Goal: Task Accomplishment & Management: Manage account settings

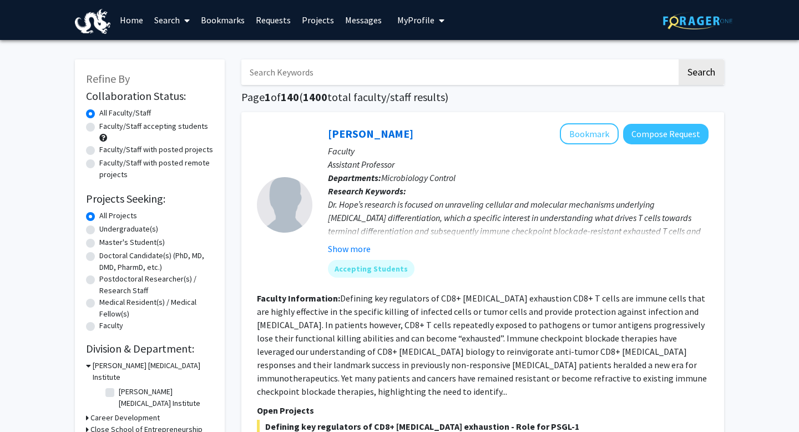
click at [414, 18] on span "My Profile" at bounding box center [415, 19] width 37 height 11
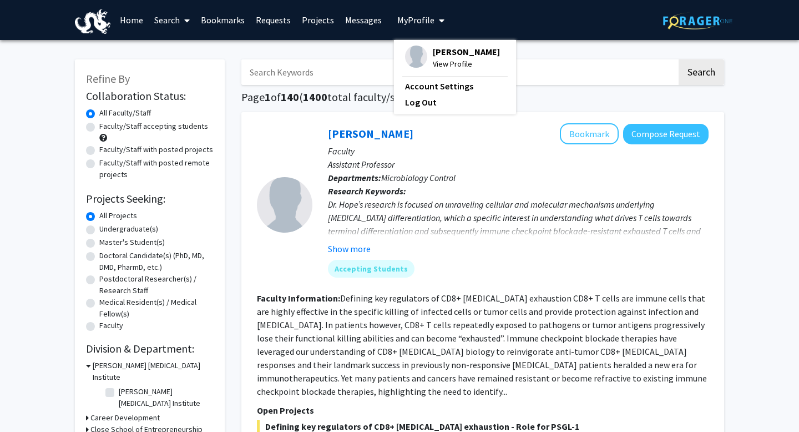
click at [433, 52] on span "[PERSON_NAME]" at bounding box center [466, 52] width 67 height 12
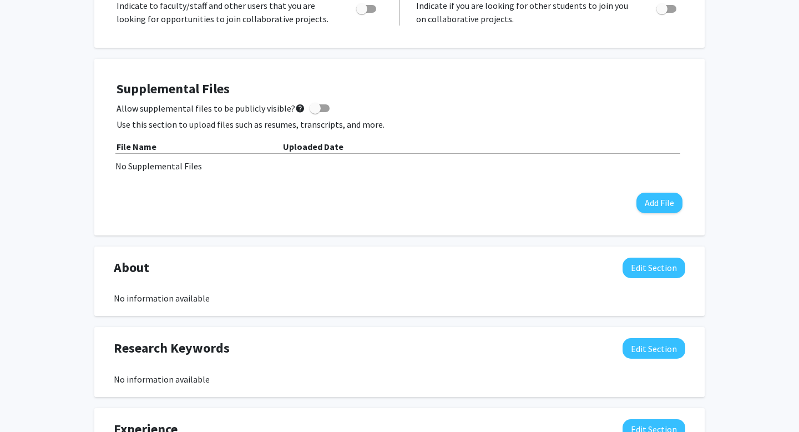
scroll to position [444, 0]
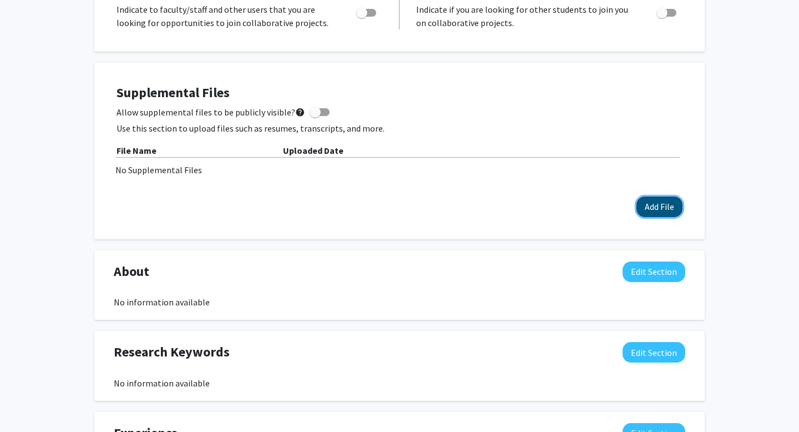
click at [655, 213] on button "Add File" at bounding box center [660, 207] width 46 height 21
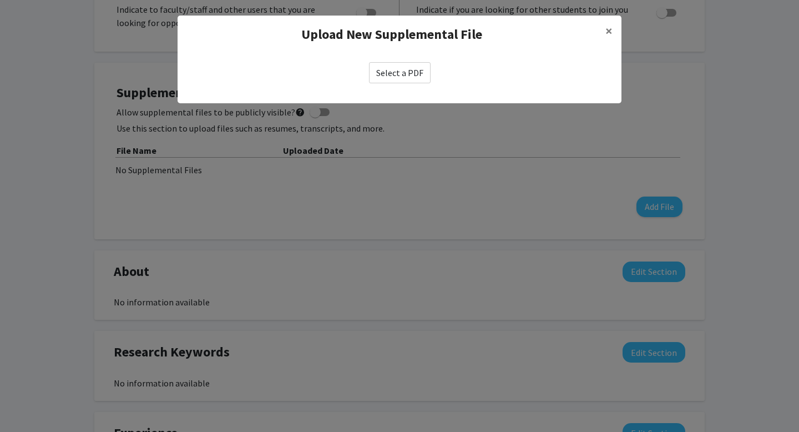
click at [401, 66] on label "Select a PDF" at bounding box center [400, 72] width 62 height 21
click at [0, 0] on input "Select a PDF" at bounding box center [0, 0] width 0 height 0
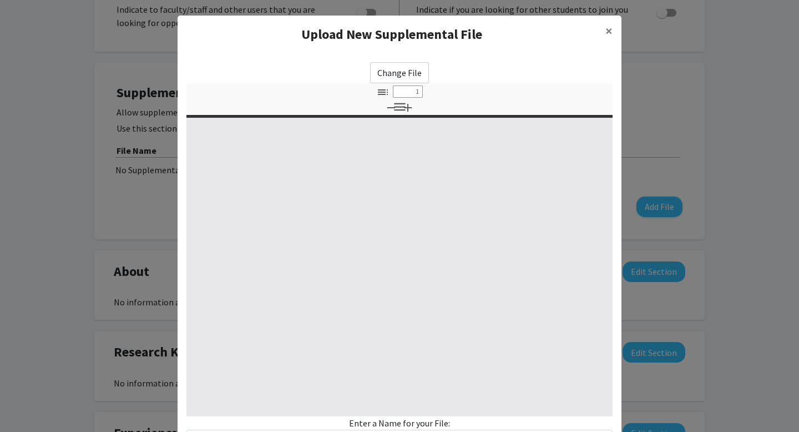
select select "custom"
type input "0"
select select "custom"
type input "1"
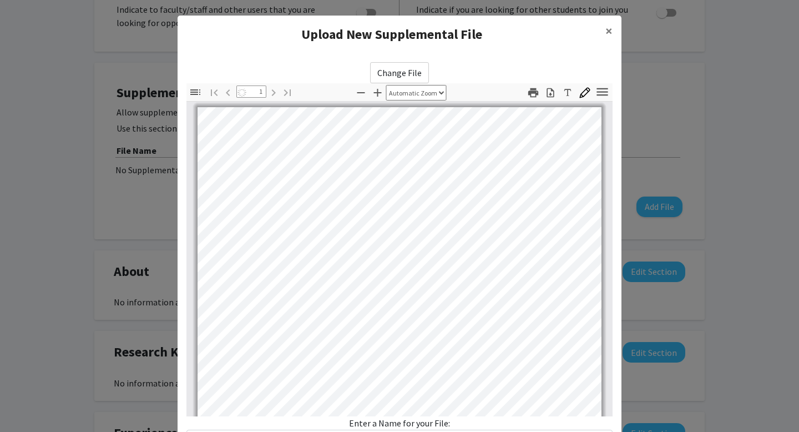
select select "auto"
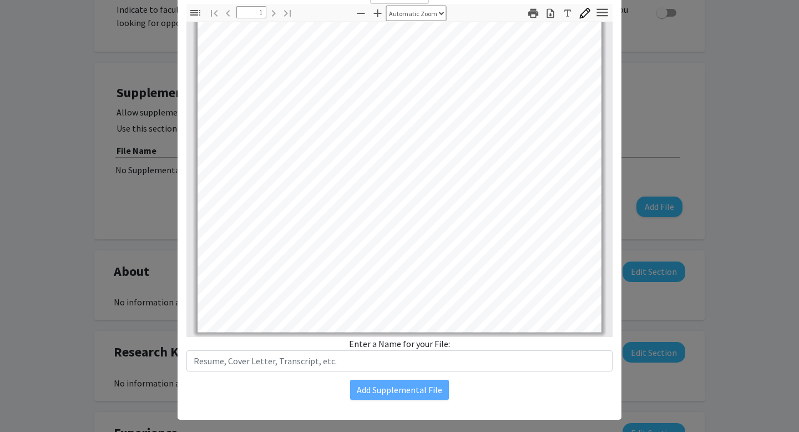
scroll to position [94, 0]
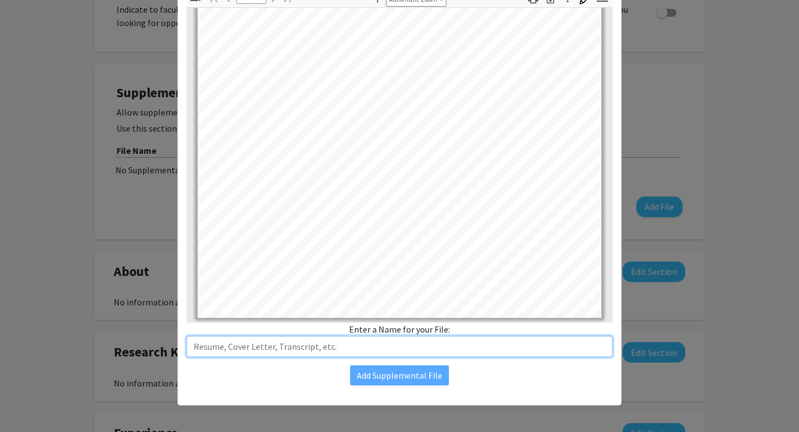
click at [339, 345] on input "text" at bounding box center [400, 346] width 426 height 21
type input "[PERSON_NAME]- Resume"
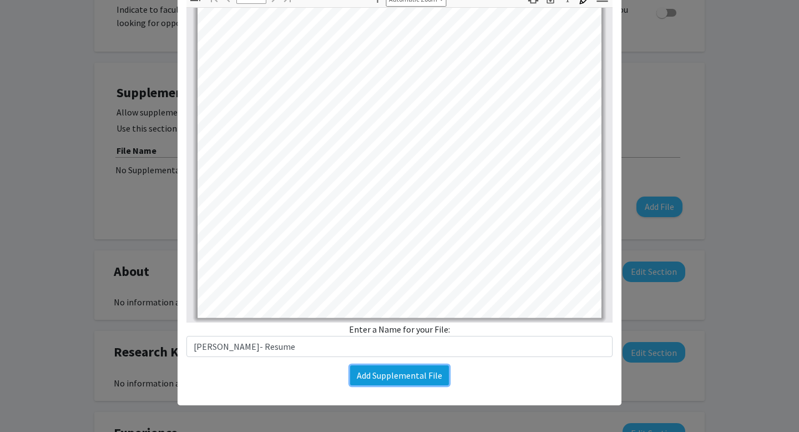
click at [375, 370] on button "Add Supplemental File" at bounding box center [399, 375] width 99 height 20
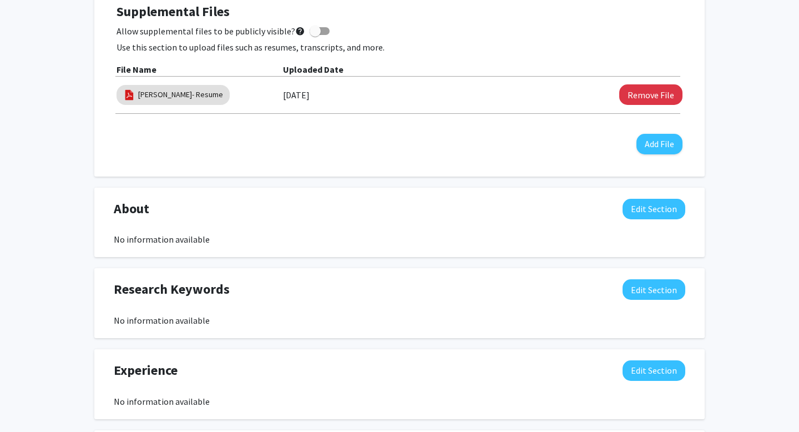
scroll to position [0, 0]
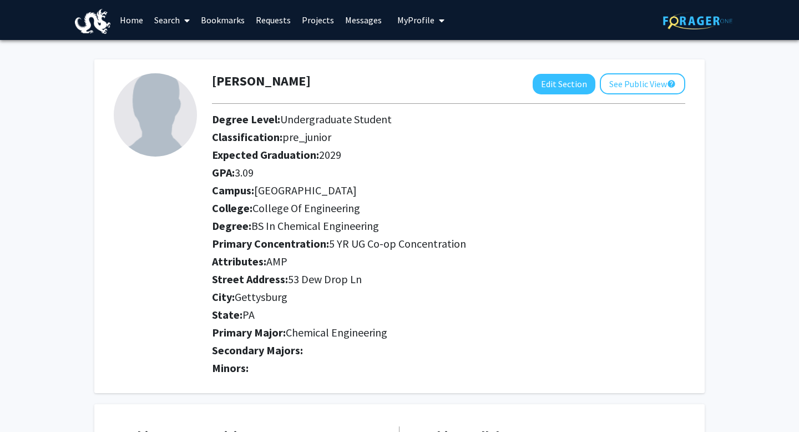
click at [324, 18] on link "Projects" at bounding box center [317, 20] width 43 height 39
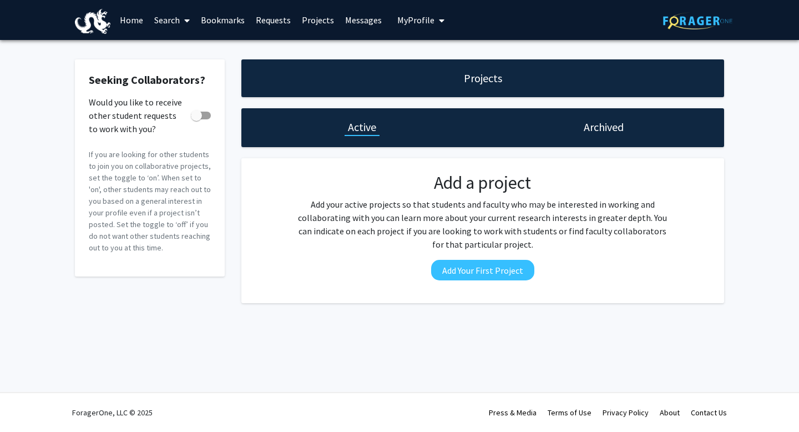
click at [354, 17] on link "Messages" at bounding box center [364, 20] width 48 height 39
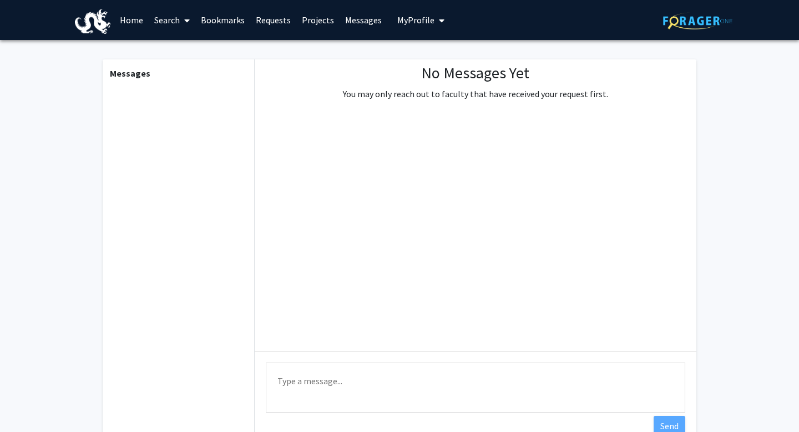
click at [278, 23] on link "Requests" at bounding box center [273, 20] width 46 height 39
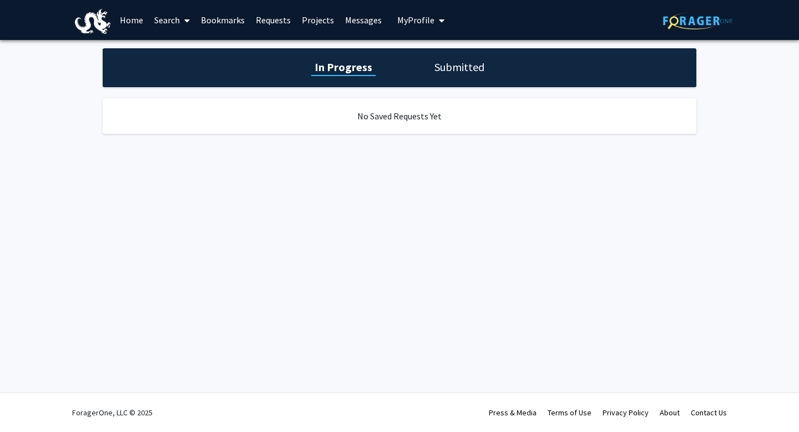
click at [210, 24] on link "Bookmarks" at bounding box center [222, 20] width 55 height 39
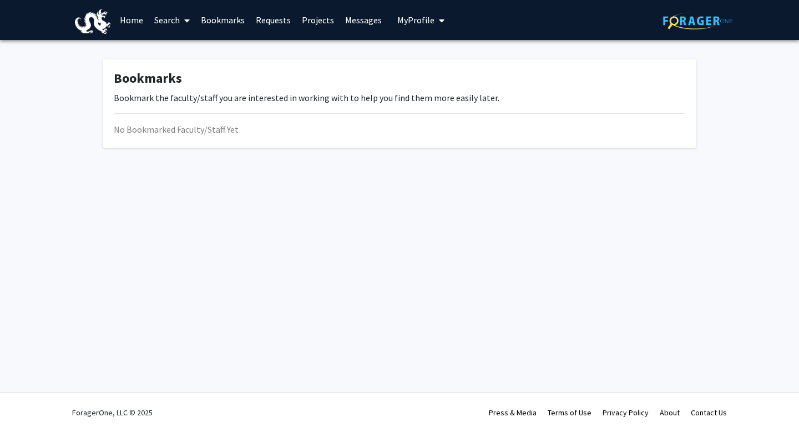
click at [163, 23] on link "Search" at bounding box center [172, 20] width 47 height 39
click at [182, 48] on span "Faculty/Staff" at bounding box center [190, 51] width 82 height 22
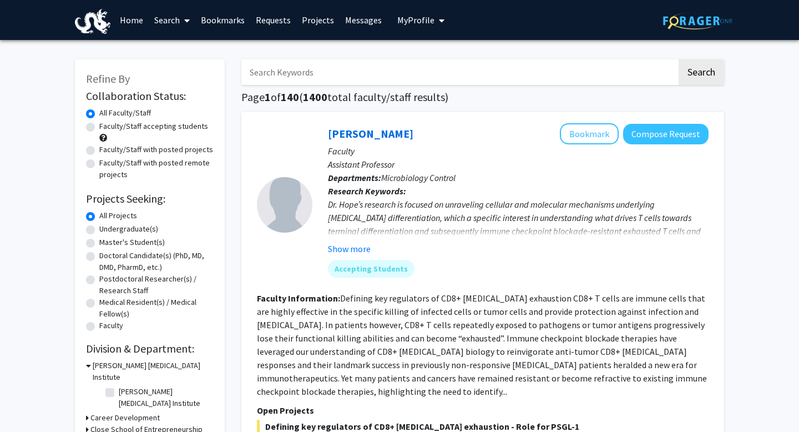
scroll to position [3, 0]
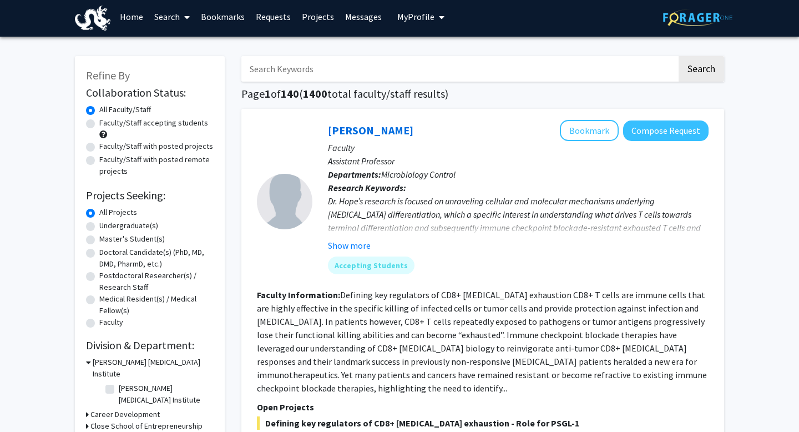
click at [370, 72] on input "Search Keywords" at bounding box center [459, 69] width 436 height 26
type input "VIP"
click at [679, 56] on button "Search" at bounding box center [702, 69] width 46 height 26
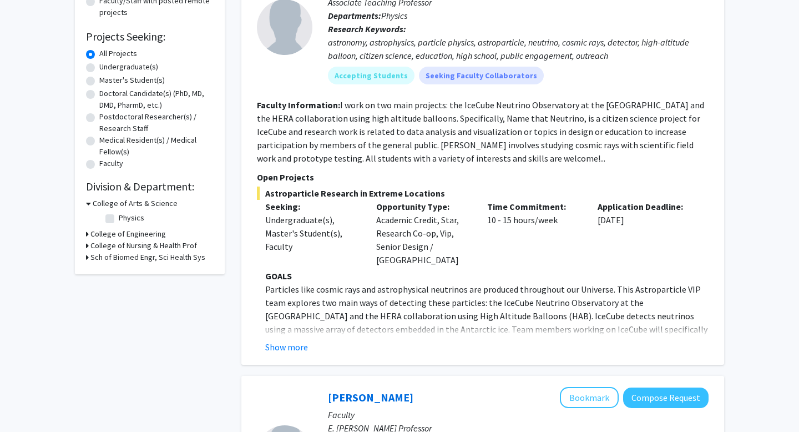
scroll to position [198, 0]
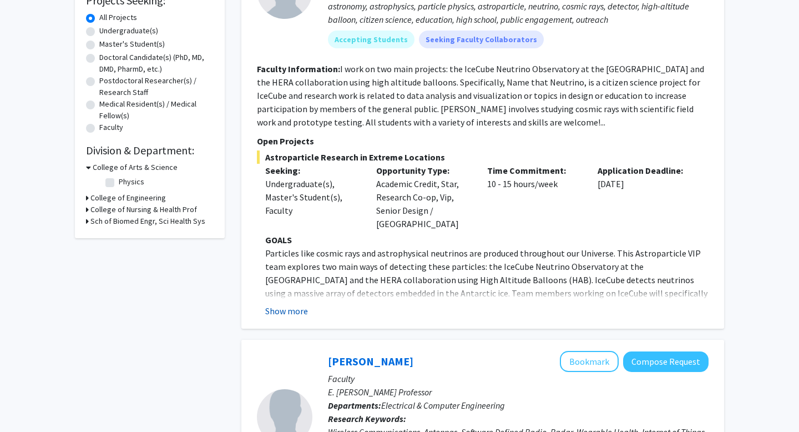
click at [294, 304] on button "Show more" at bounding box center [286, 310] width 43 height 13
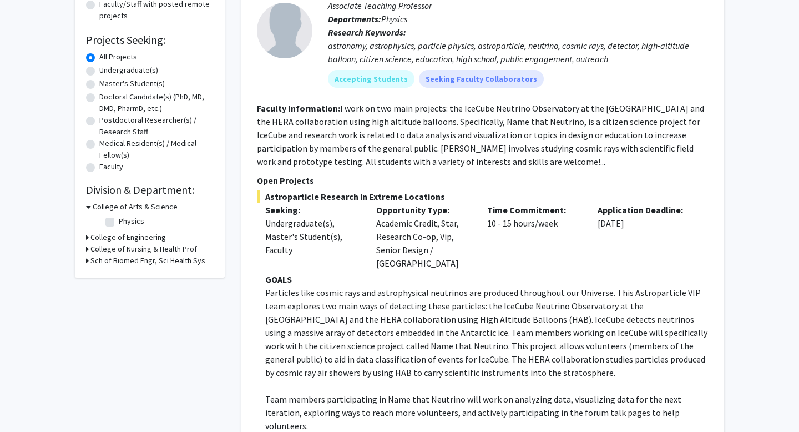
scroll to position [0, 0]
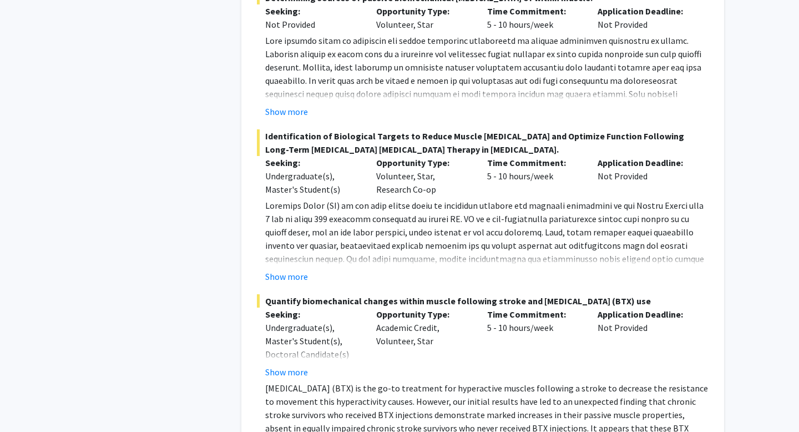
scroll to position [3628, 0]
